Goal: Navigation & Orientation: Find specific page/section

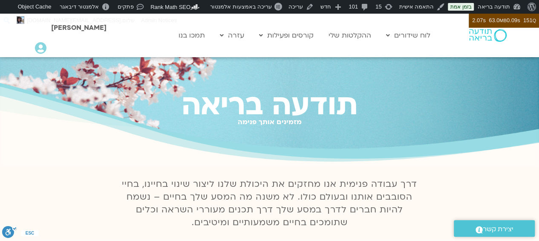
click at [42, 46] on icon at bounding box center [41, 48] width 12 height 12
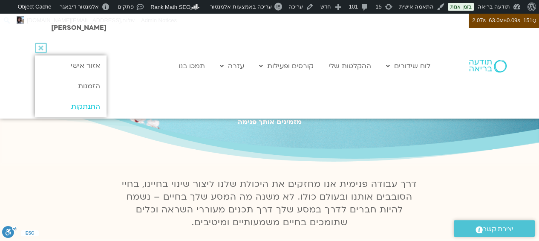
click at [88, 107] on link "התנתקות" at bounding box center [70, 106] width 71 height 20
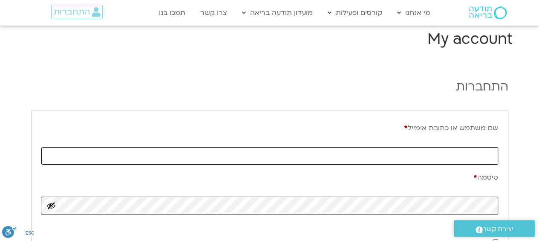
click at [420, 154] on input "שם משתמש או כתובת אימייל * חובה" at bounding box center [269, 155] width 457 height 17
click at [350, 71] on div "התחברות שם משתמש או כתובת אימייל * חובה סיסמה * חובה זכור אותי התחברות איפוס סי…" at bounding box center [270, 194] width 486 height 246
click at [308, 52] on link "מידע על המועדון" at bounding box center [285, 51] width 94 height 20
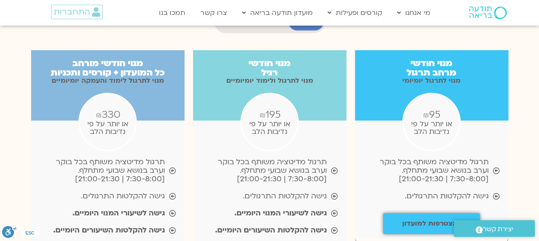
scroll to position [882, 0]
